Goal: Information Seeking & Learning: Check status

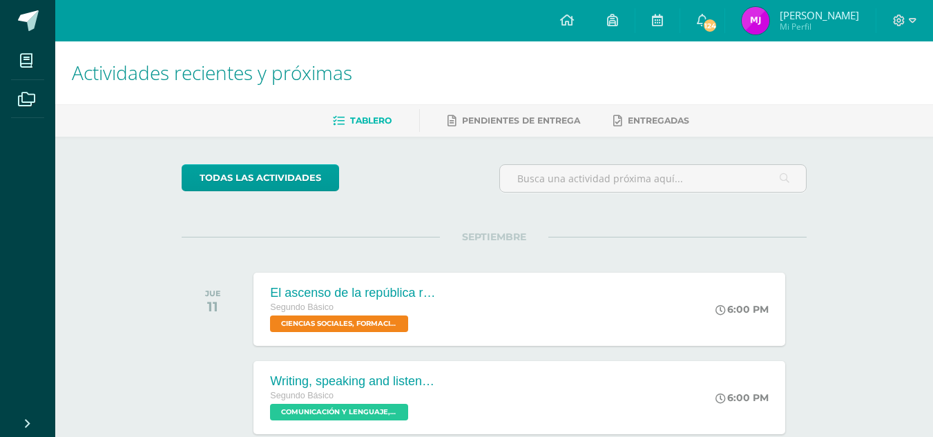
click at [793, 19] on span "Marta Alicia Mi Perfil" at bounding box center [800, 21] width 123 height 28
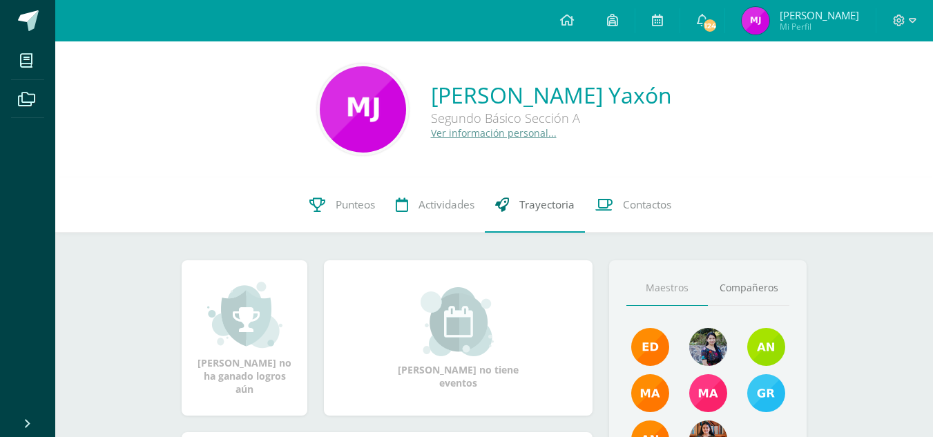
scroll to position [41, 0]
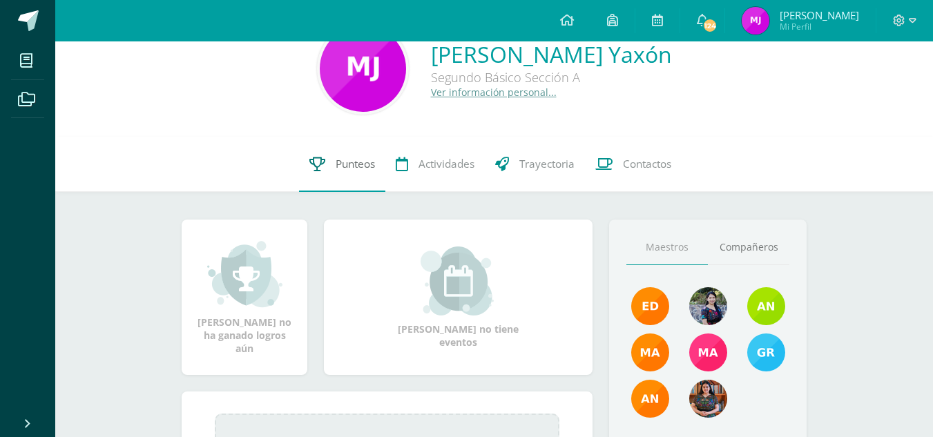
click at [332, 175] on link "Punteos" at bounding box center [342, 164] width 86 height 55
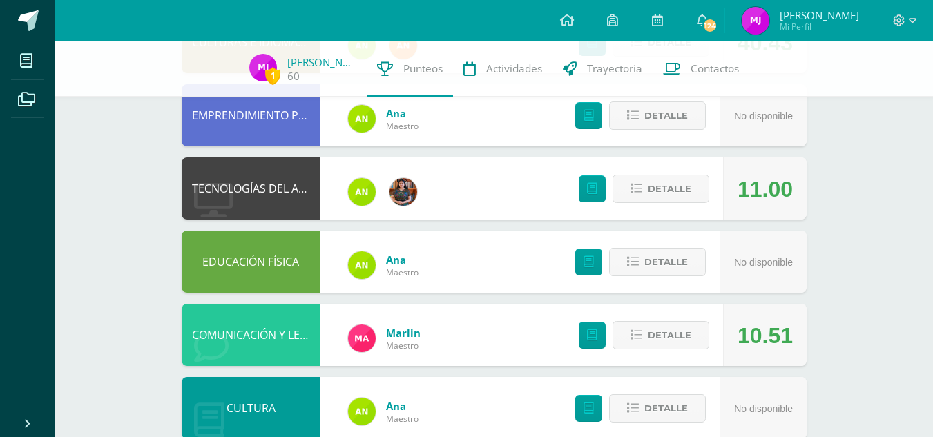
scroll to position [217, 0]
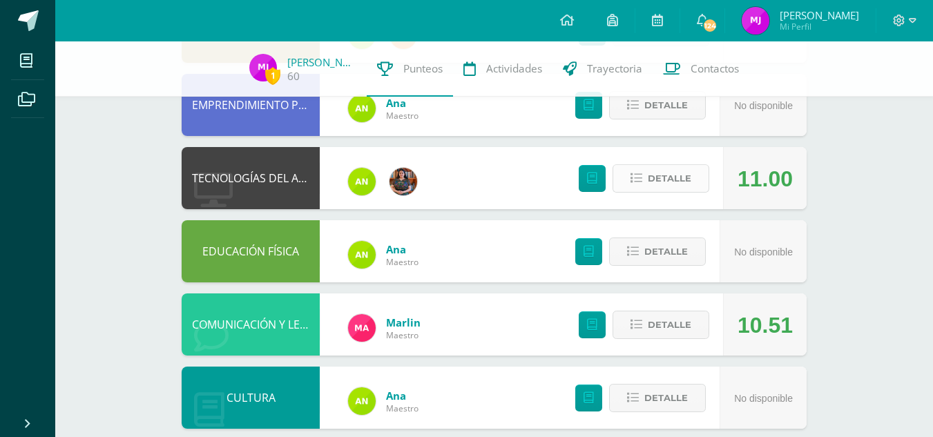
click at [637, 171] on button "Detalle" at bounding box center [661, 178] width 97 height 28
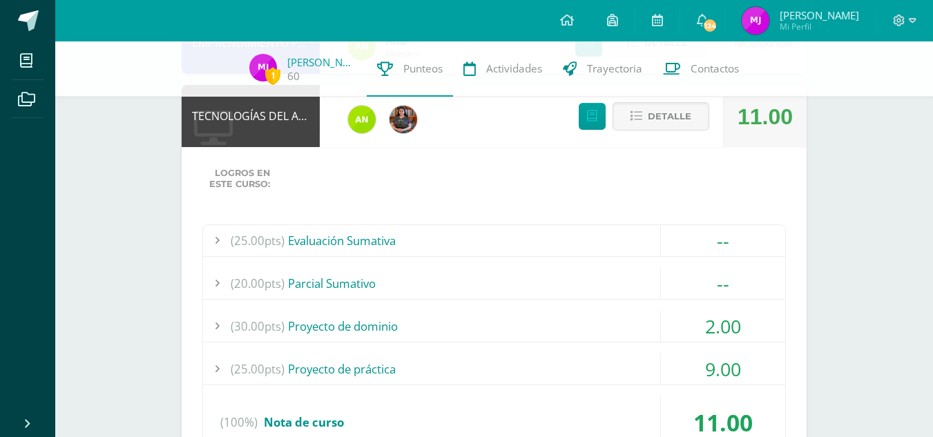
scroll to position [277, 0]
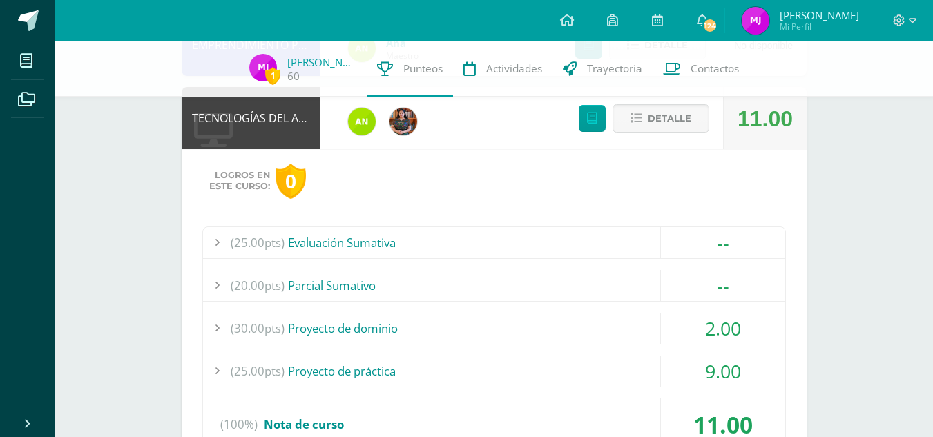
click at [386, 328] on div "(30.00pts) Proyecto de dominio" at bounding box center [494, 328] width 582 height 31
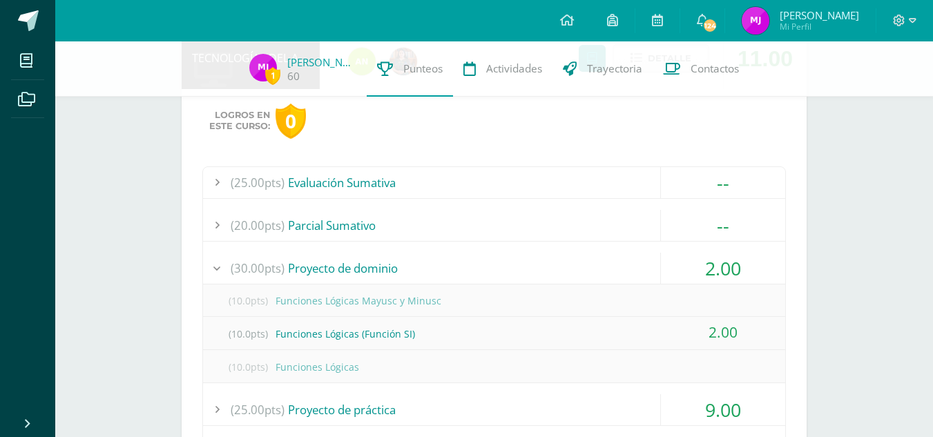
scroll to position [338, 0]
click at [345, 258] on div "(30.00pts) Proyecto de dominio" at bounding box center [494, 267] width 582 height 31
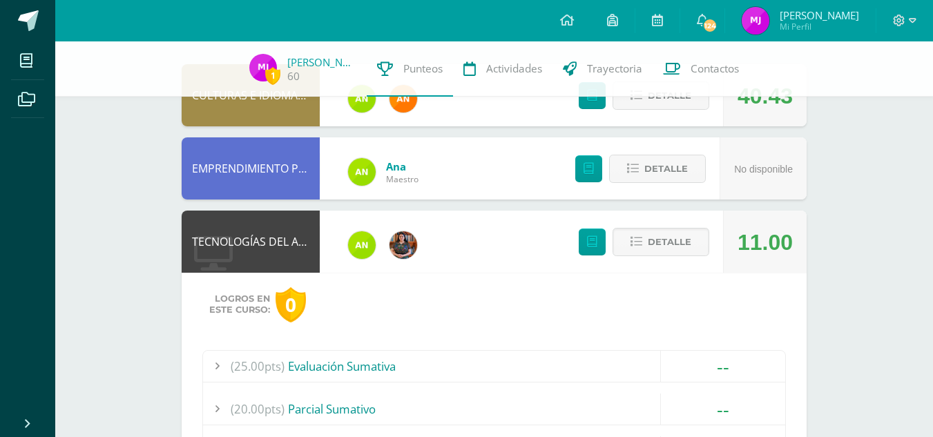
scroll to position [111, 0]
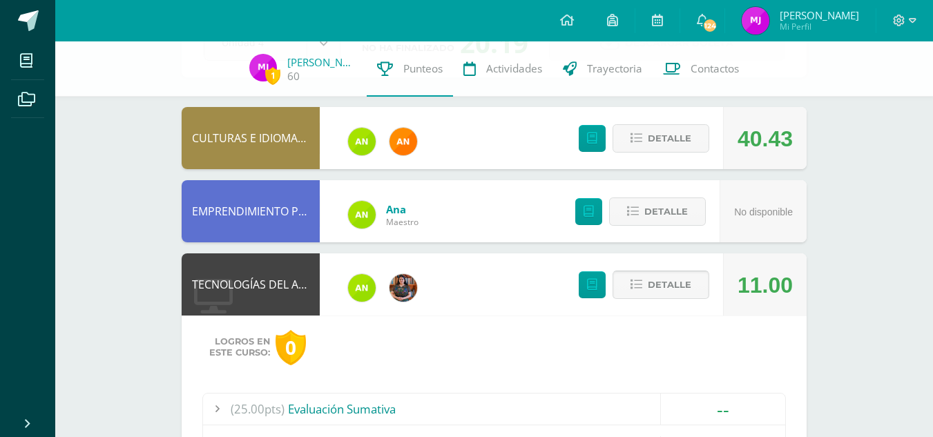
click at [640, 287] on icon at bounding box center [637, 285] width 12 height 12
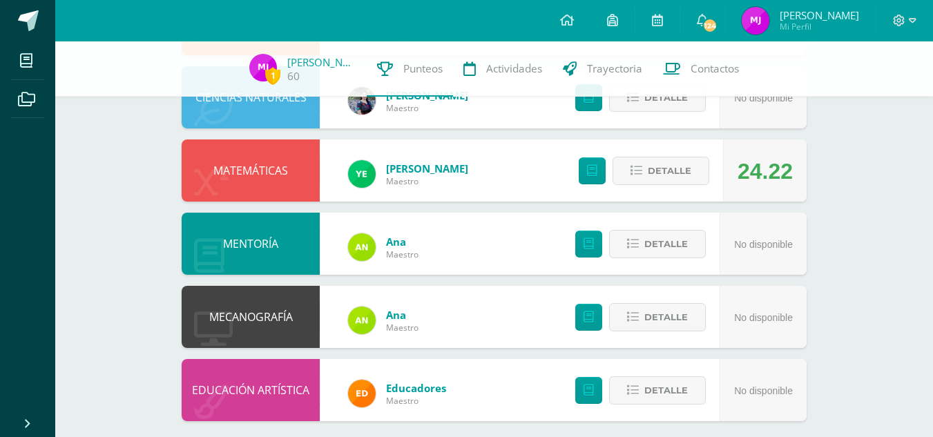
scroll to position [749, 0]
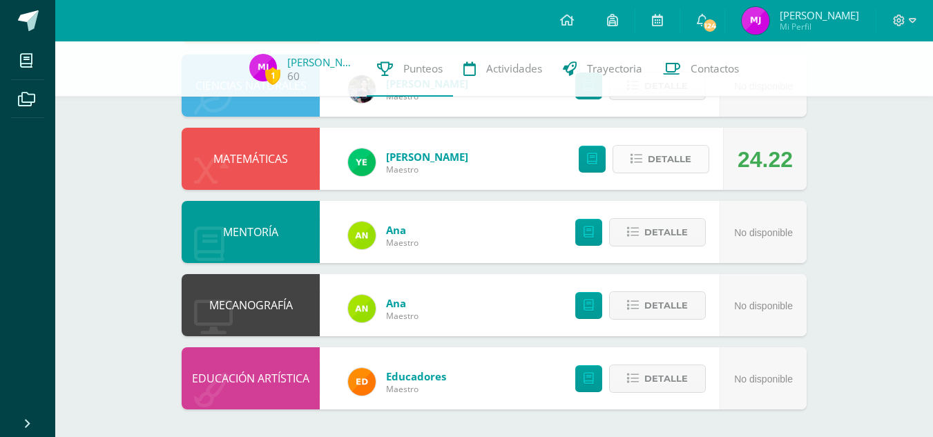
click at [678, 155] on span "Detalle" at bounding box center [670, 159] width 44 height 26
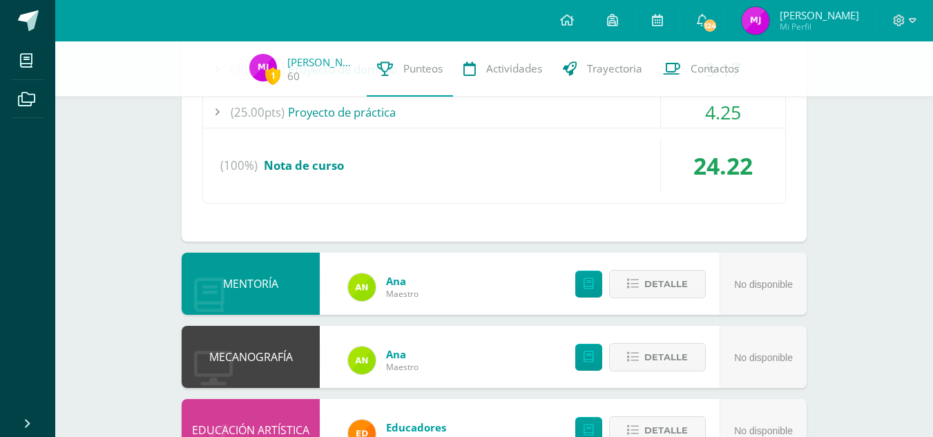
scroll to position [1053, 0]
